Goal: Information Seeking & Learning: Learn about a topic

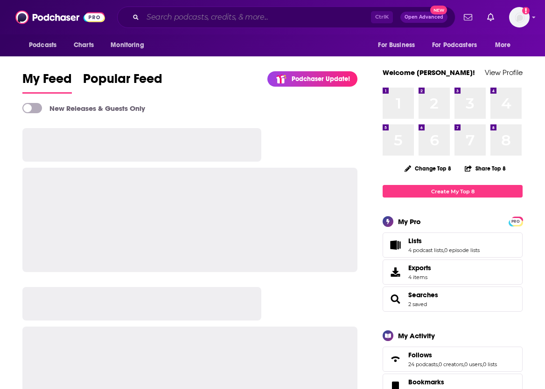
click at [297, 13] on input "Search podcasts, credits, & more..." at bounding box center [257, 17] width 228 height 15
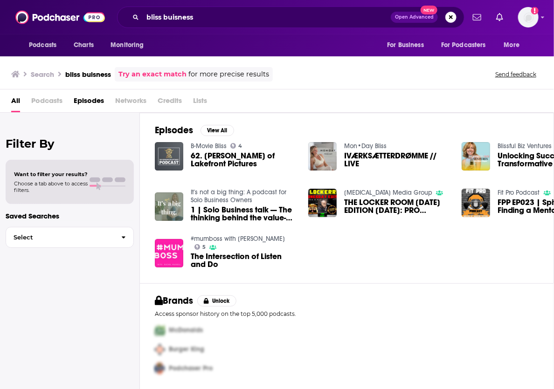
click at [48, 100] on span "Podcasts" at bounding box center [46, 102] width 31 height 19
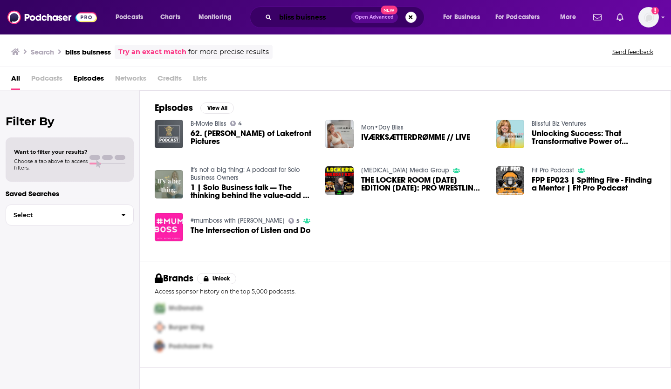
click at [283, 17] on input "bliss buisness" at bounding box center [314, 17] width 76 height 15
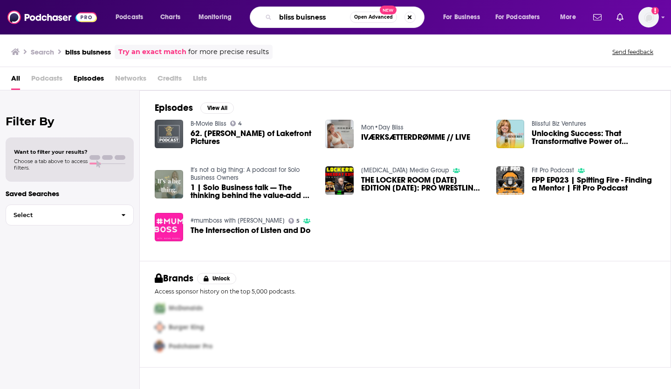
click at [283, 18] on input "bliss buisness" at bounding box center [313, 17] width 75 height 15
type input "the bliss business podcast"
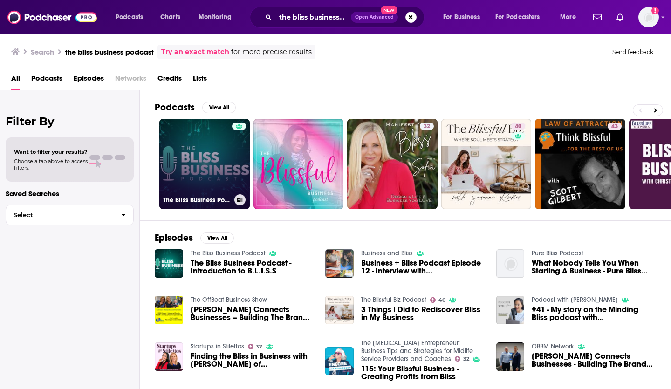
click at [188, 156] on link "The Bliss Business Podcast" at bounding box center [204, 164] width 90 height 90
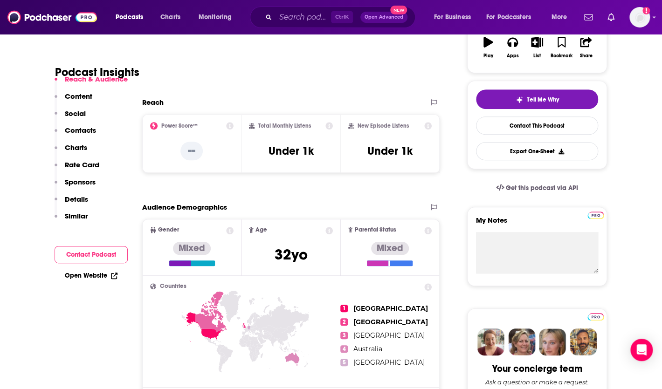
scroll to position [166, 0]
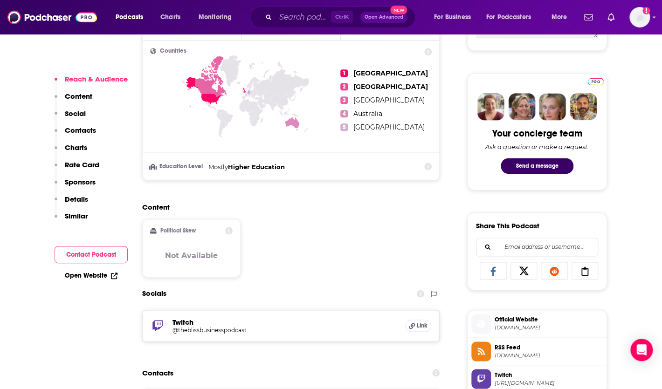
scroll to position [404, 0]
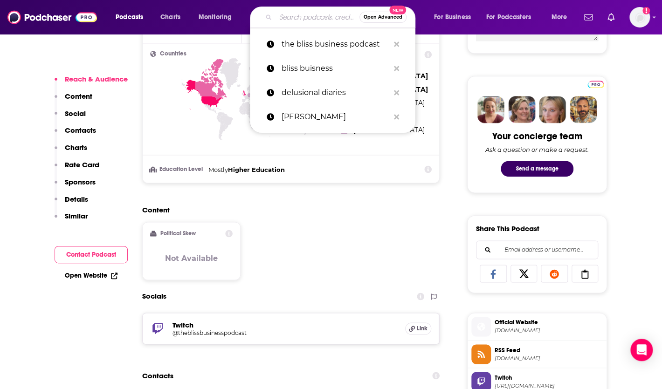
click at [300, 11] on input "Search podcasts, credits, & more..." at bounding box center [318, 17] width 84 height 15
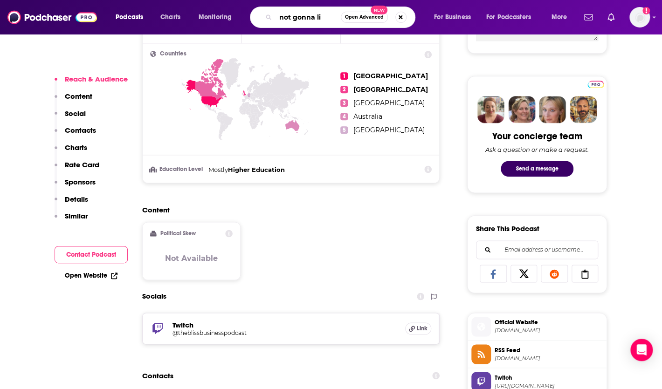
type input "not gonna lie"
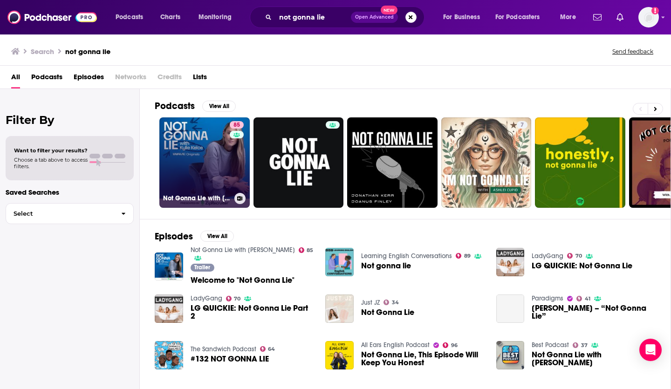
click at [211, 159] on link "85 Not Gonna Lie with [PERSON_NAME]" at bounding box center [204, 162] width 90 height 90
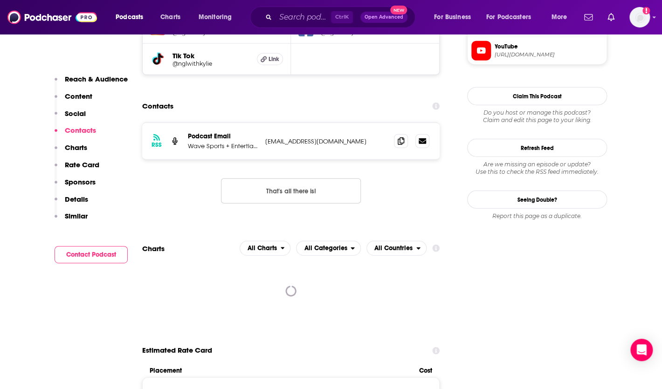
scroll to position [891, 0]
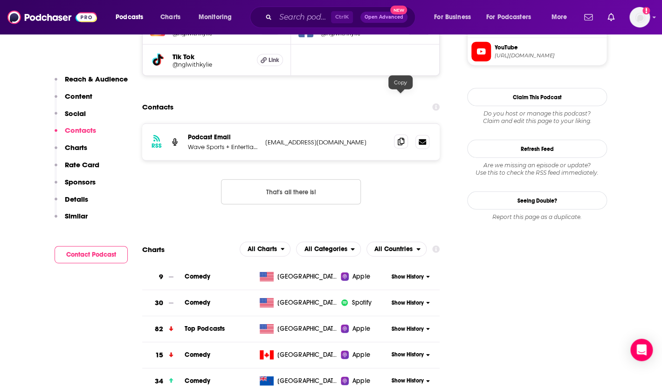
click at [400, 138] on icon at bounding box center [401, 141] width 7 height 7
drag, startPoint x: 119, startPoint y: 310, endPoint x: 166, endPoint y: 280, distance: 56.0
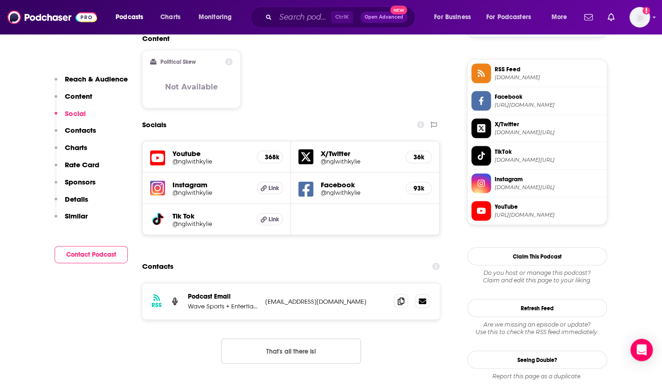
scroll to position [756, 0]
